Goal: Information Seeking & Learning: Check status

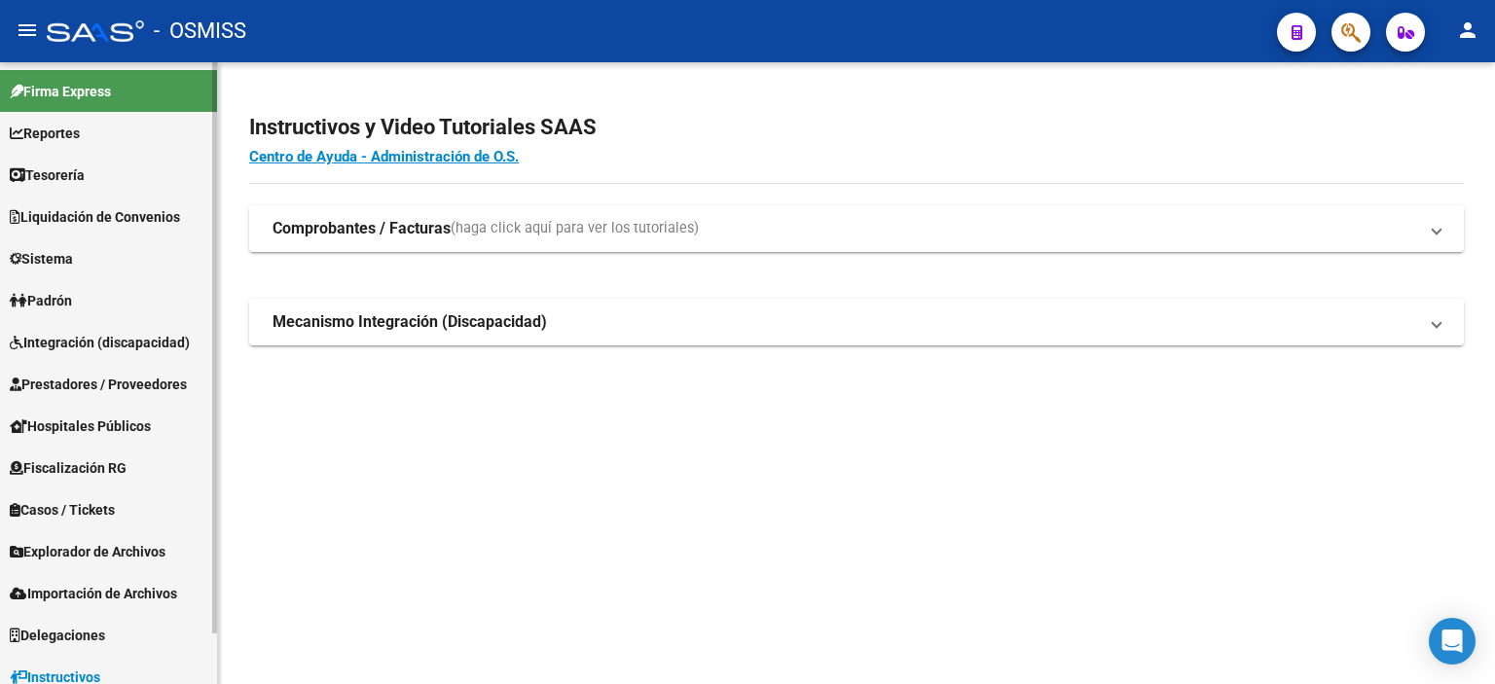
click at [134, 511] on link "Casos / Tickets" at bounding box center [108, 510] width 217 height 42
click at [74, 552] on link "Casos" at bounding box center [108, 552] width 217 height 42
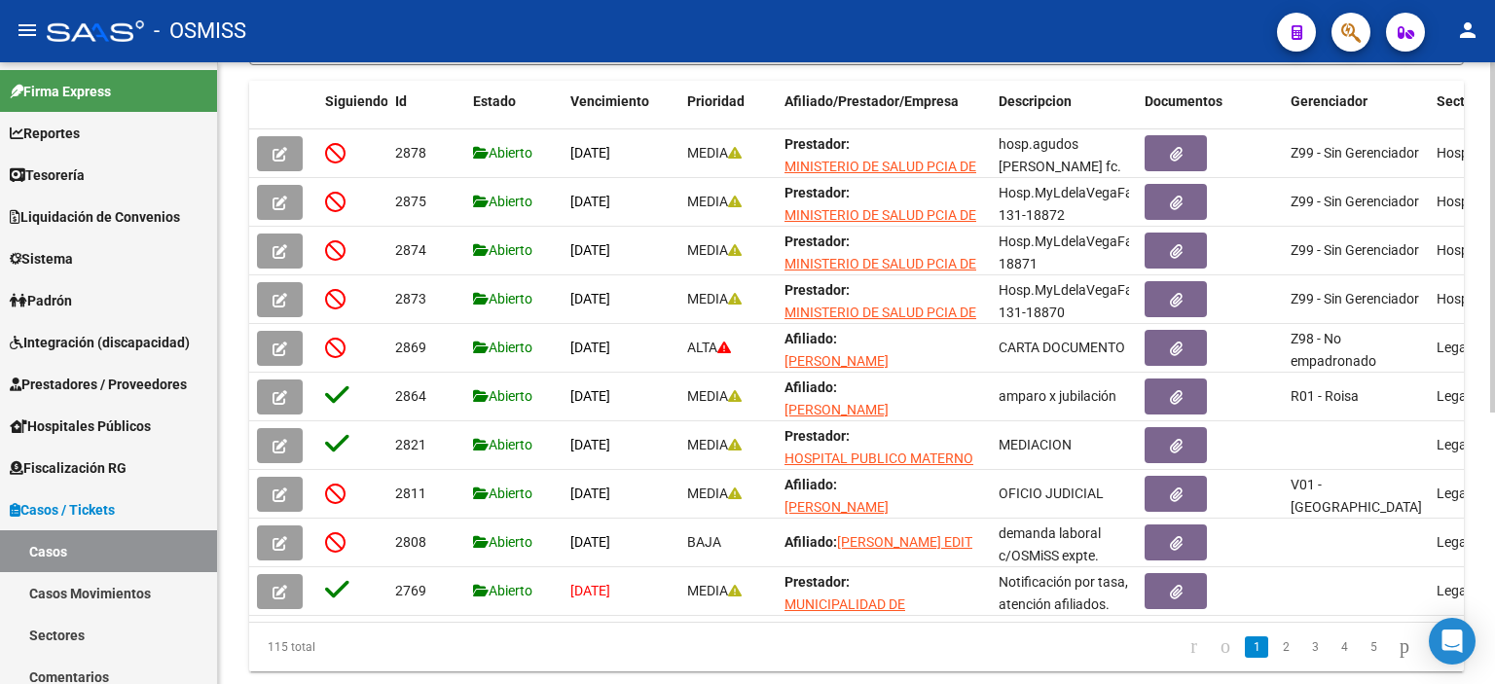
scroll to position [423, 0]
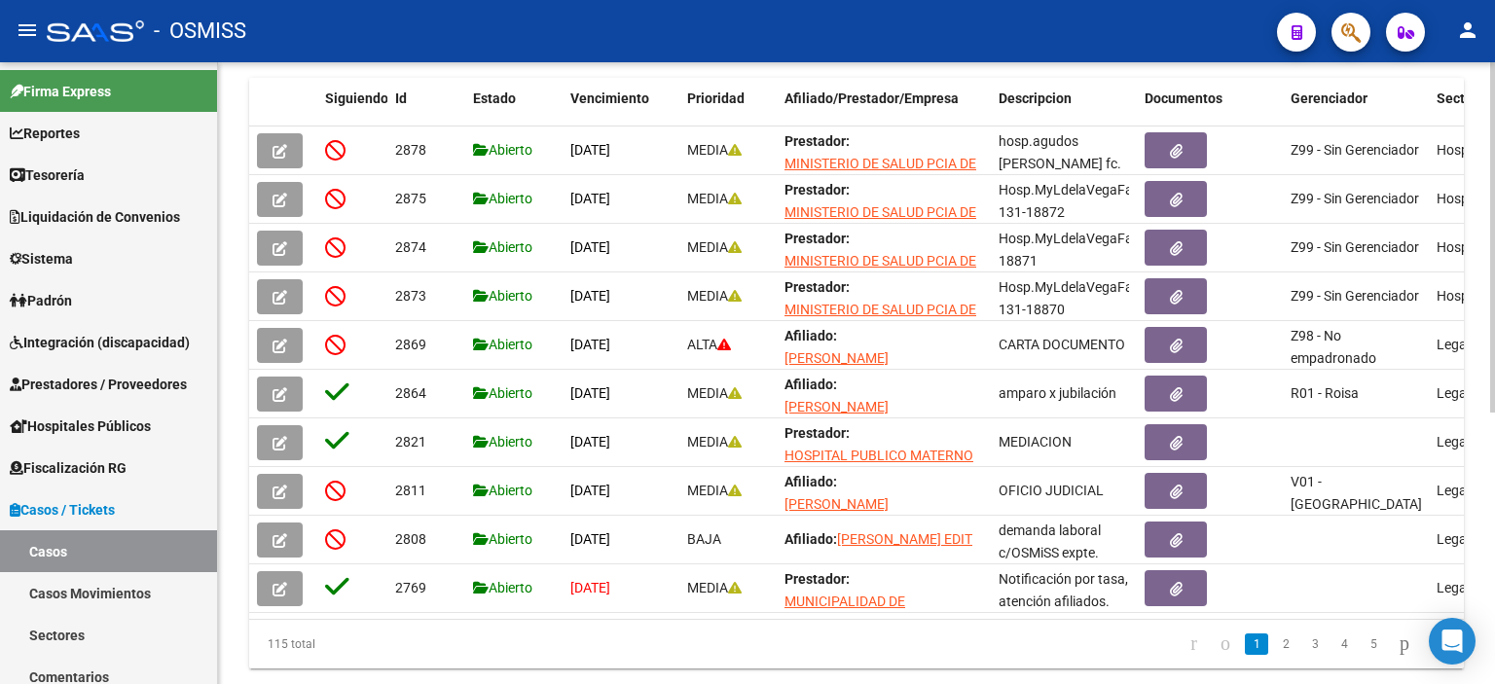
click at [1494, 483] on div at bounding box center [1492, 482] width 5 height 350
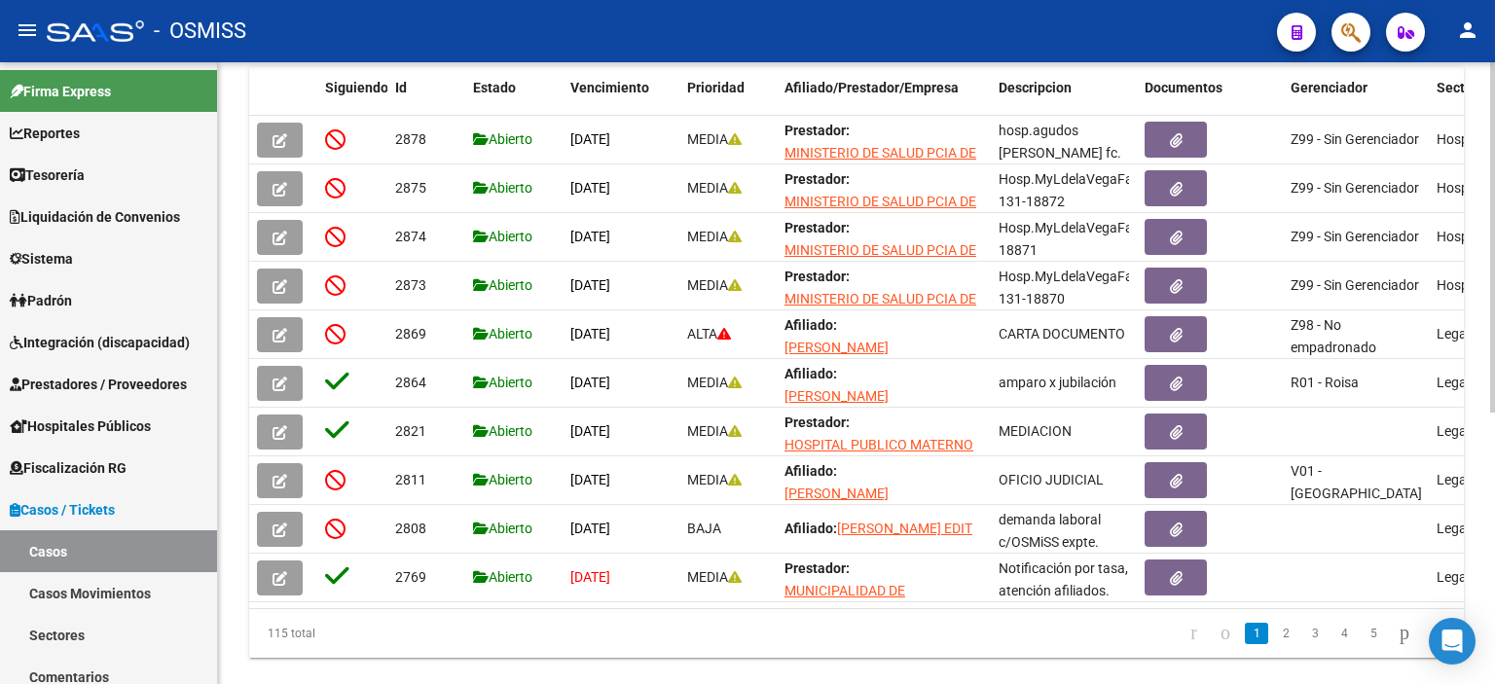
click at [1494, 490] on div at bounding box center [1492, 488] width 5 height 350
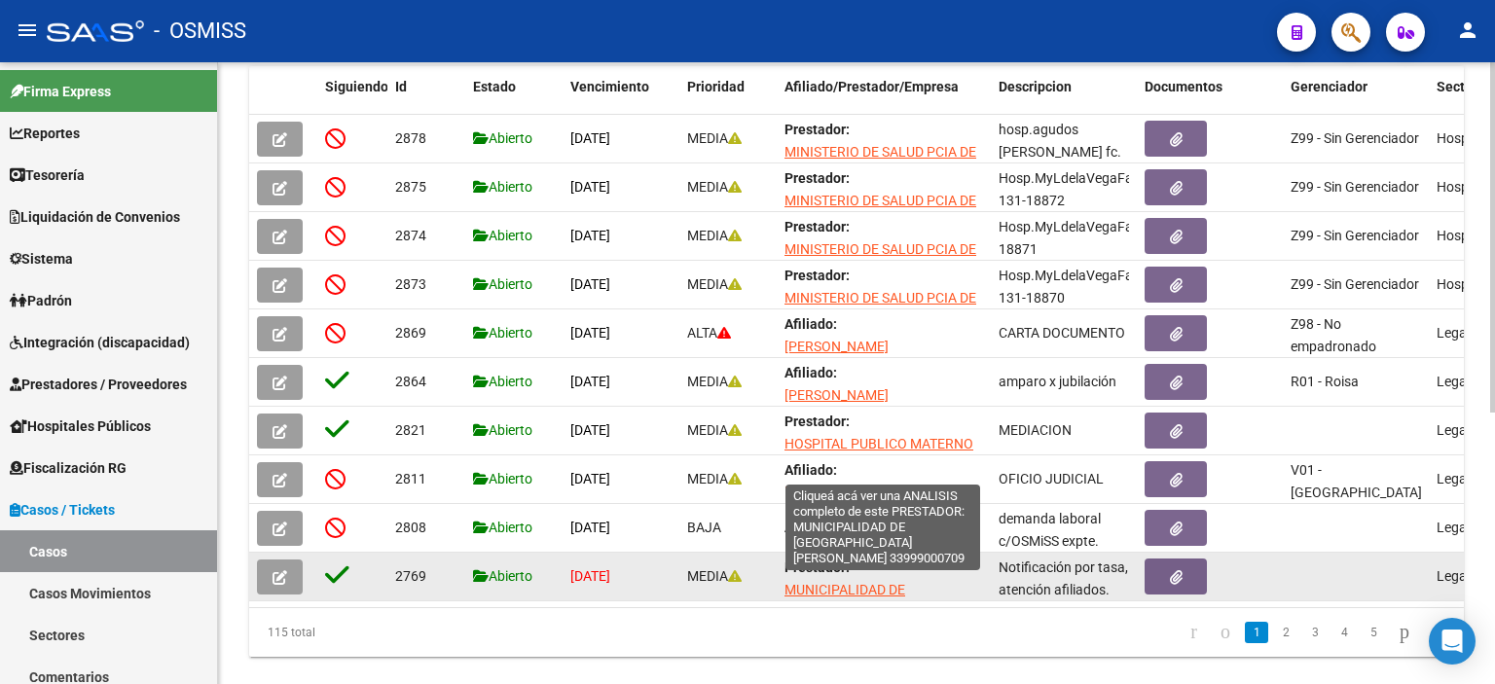
click at [873, 587] on span "MUNICIPALIDAD DE [GEOGRAPHIC_DATA][PERSON_NAME]" at bounding box center [850, 612] width 131 height 60
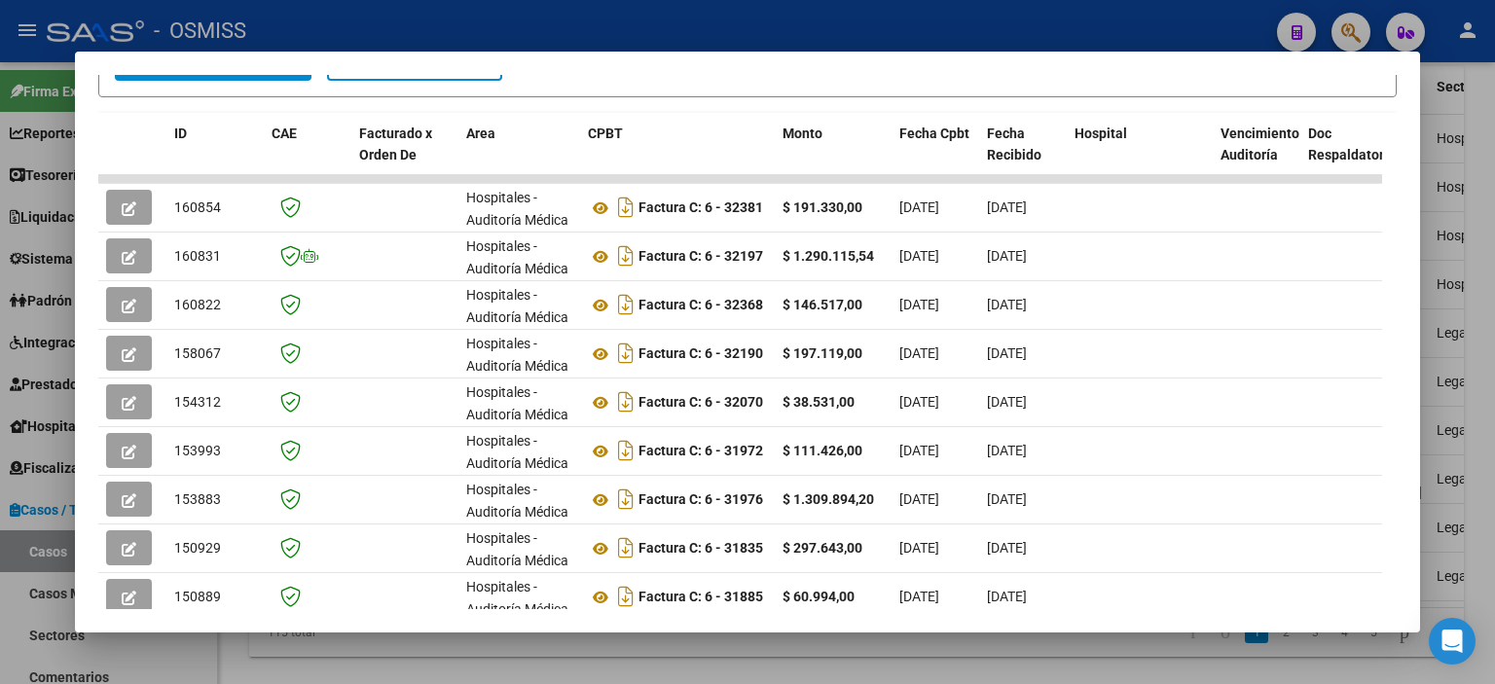
scroll to position [431, 0]
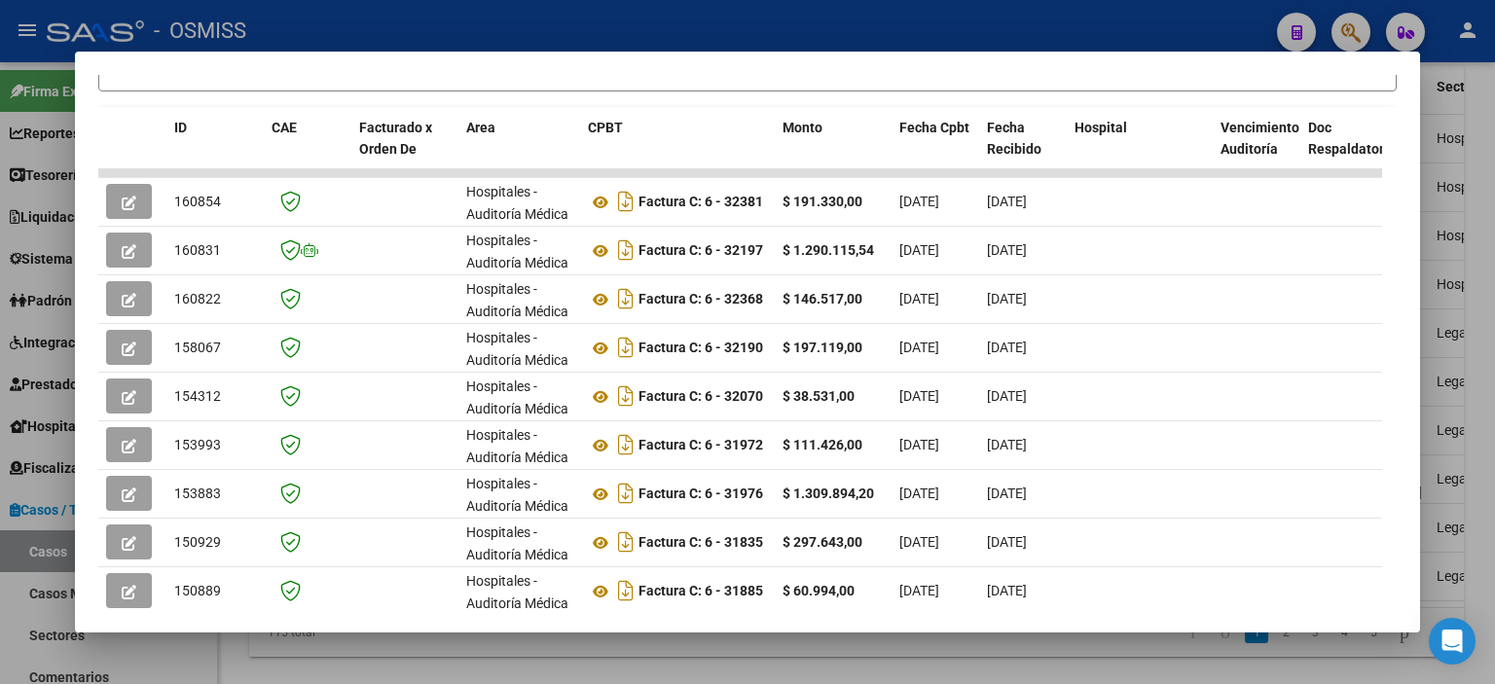
click at [1394, 408] on mat-dialog-content "Análisis Prestador - CUIT: 33999000709 cloud_download Exportar CSV ABM ARCA Imp…" at bounding box center [747, 342] width 1345 height 535
click at [1199, 38] on div at bounding box center [747, 342] width 1495 height 684
